Goal: Transaction & Acquisition: Purchase product/service

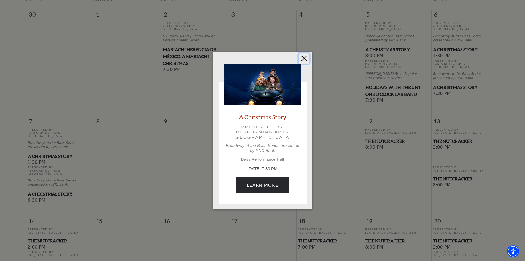
click at [307, 58] on button "Close" at bounding box center [304, 58] width 10 height 10
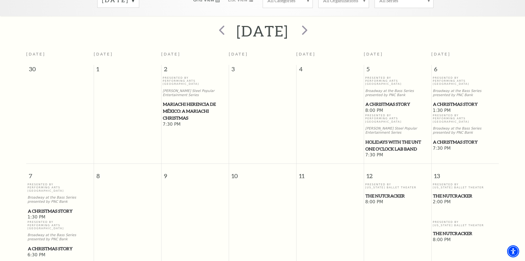
scroll to position [104, 0]
click at [446, 101] on span "A Christmas Story" at bounding box center [465, 104] width 64 height 7
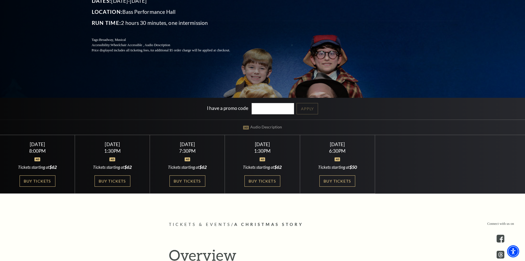
scroll to position [110, 0]
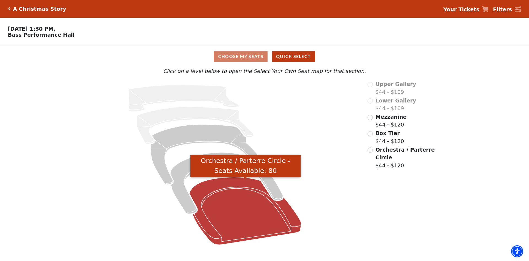
click at [242, 227] on icon "Orchestra / Parterre Circle - Seats Available: 80" at bounding box center [246, 211] width 112 height 68
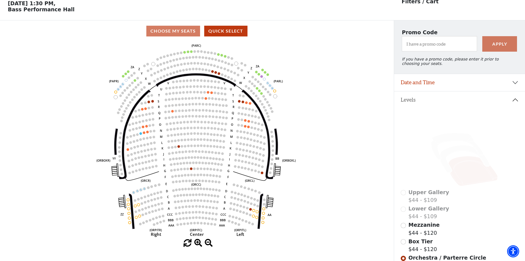
scroll to position [26, 0]
